Goal: Task Accomplishment & Management: Manage account settings

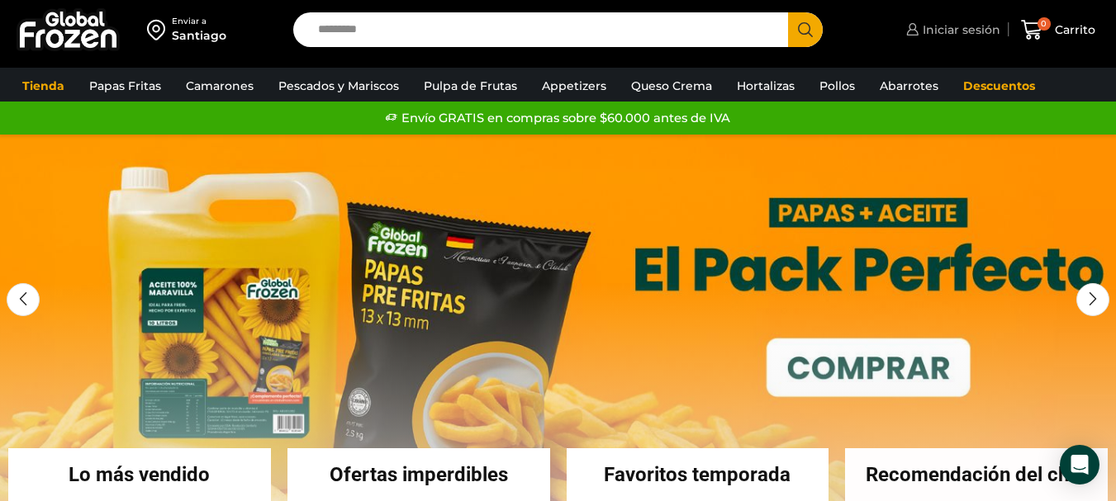
click at [959, 29] on span "Iniciar sesión" at bounding box center [959, 29] width 82 height 17
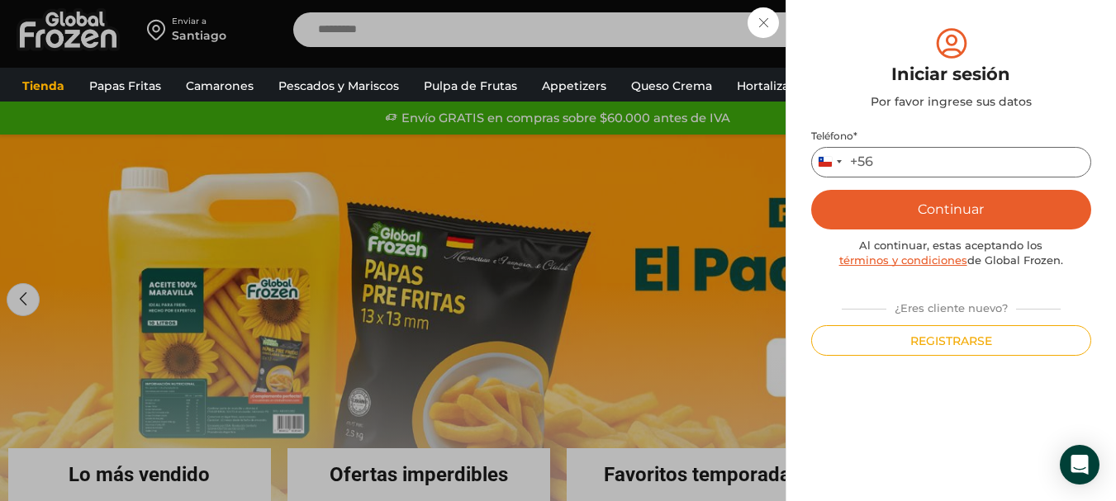
click at [988, 176] on input "Teléfono *" at bounding box center [951, 162] width 280 height 31
type input "*********"
click at [1000, 206] on button "Continuar" at bounding box center [951, 210] width 280 height 40
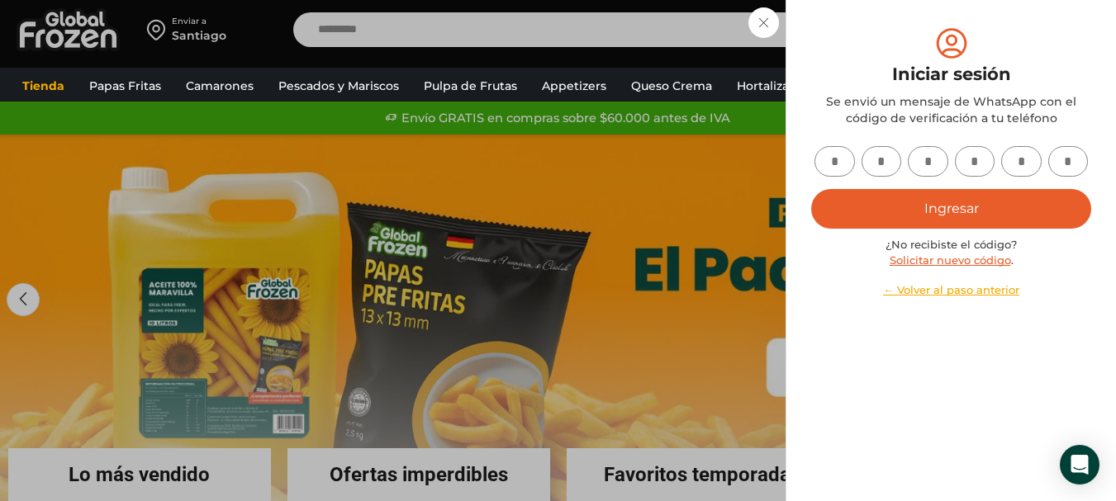
click at [842, 157] on input "text" at bounding box center [834, 161] width 40 height 31
type input "*"
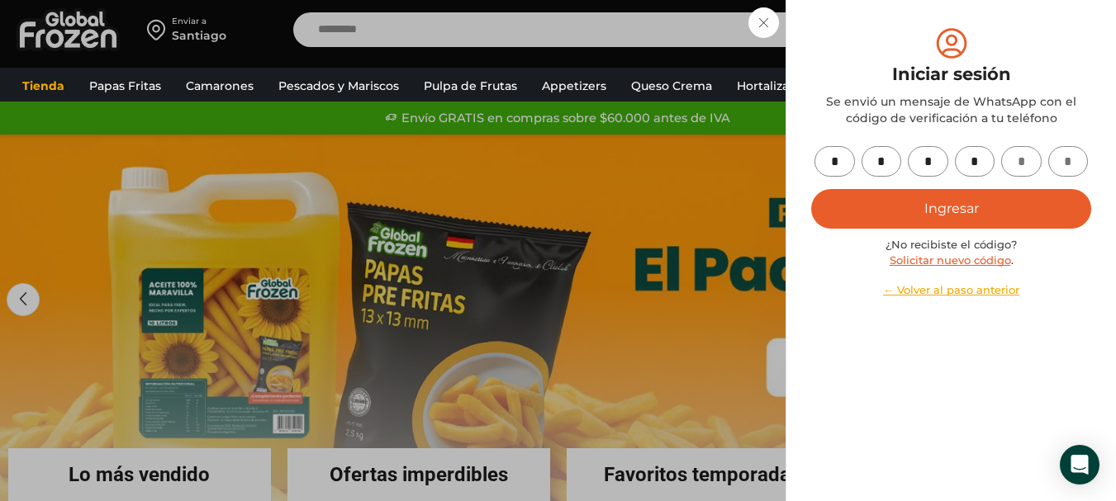
type input "*"
click at [912, 201] on button "Ingresar" at bounding box center [951, 209] width 280 height 40
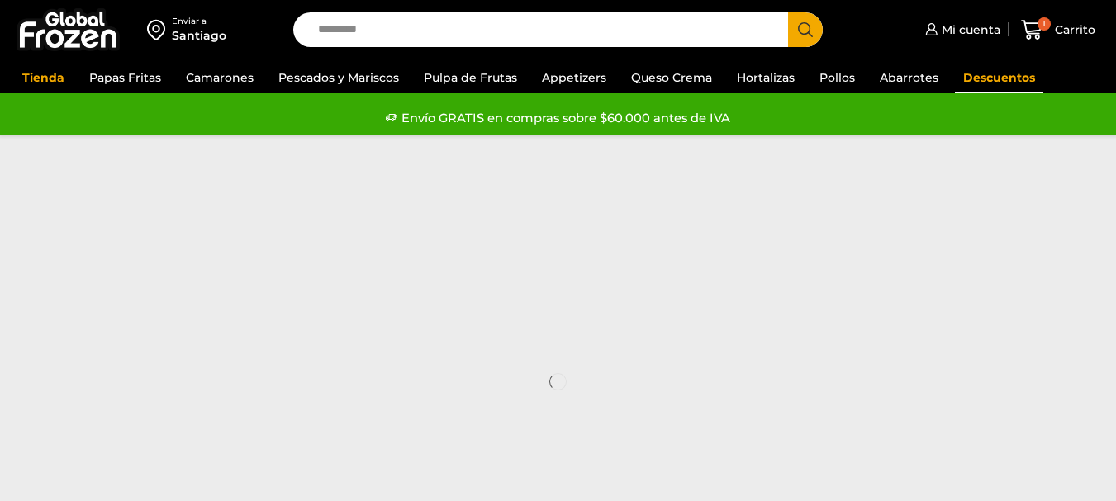
click at [989, 78] on link "Descuentos" at bounding box center [999, 77] width 88 height 31
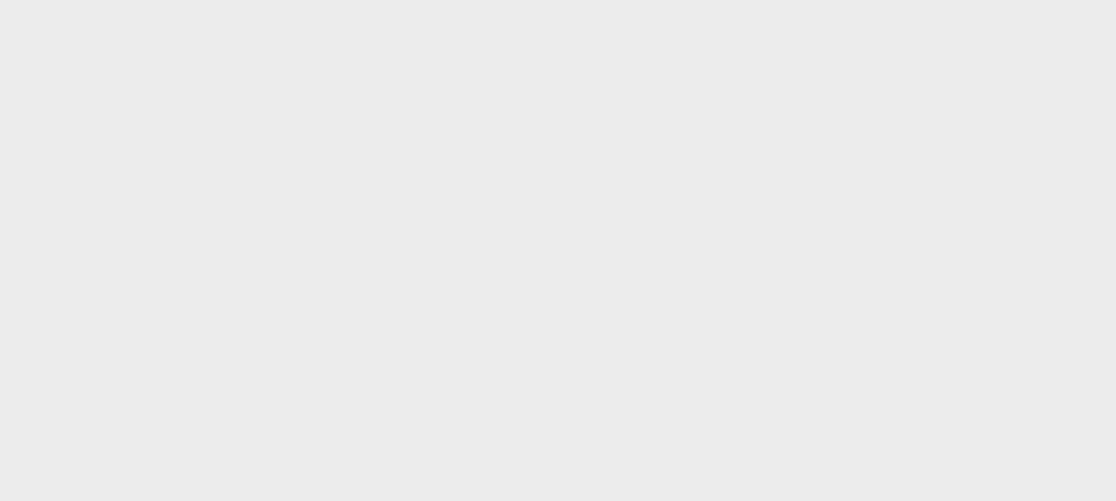
scroll to position [1092, 0]
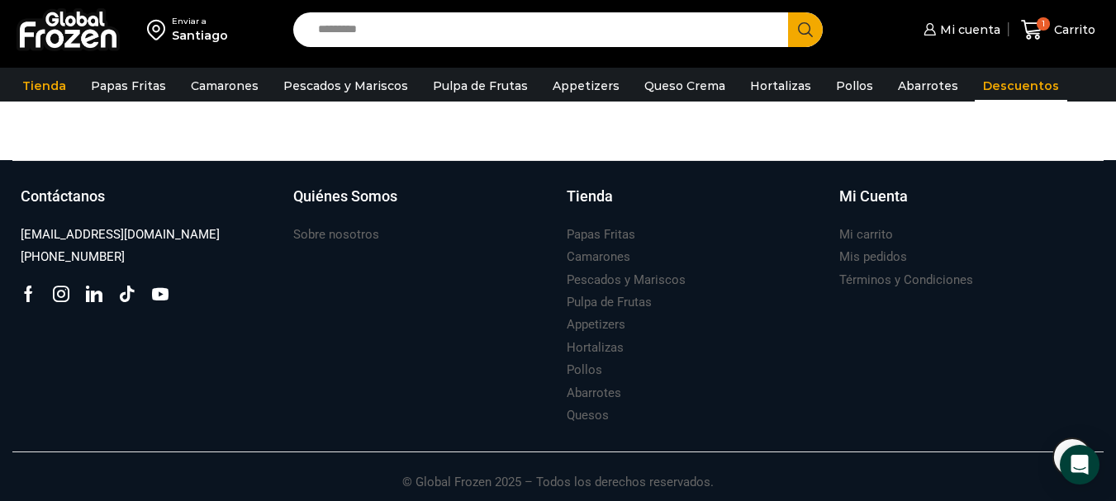
scroll to position [921, 0]
